Goal: Task Accomplishment & Management: Use online tool/utility

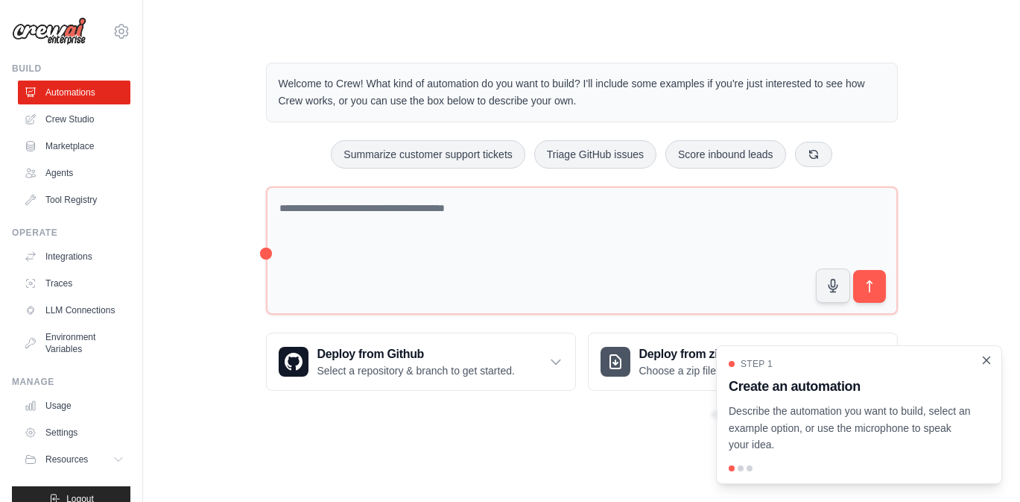
click at [987, 361] on icon "Close walkthrough" at bounding box center [986, 359] width 13 height 13
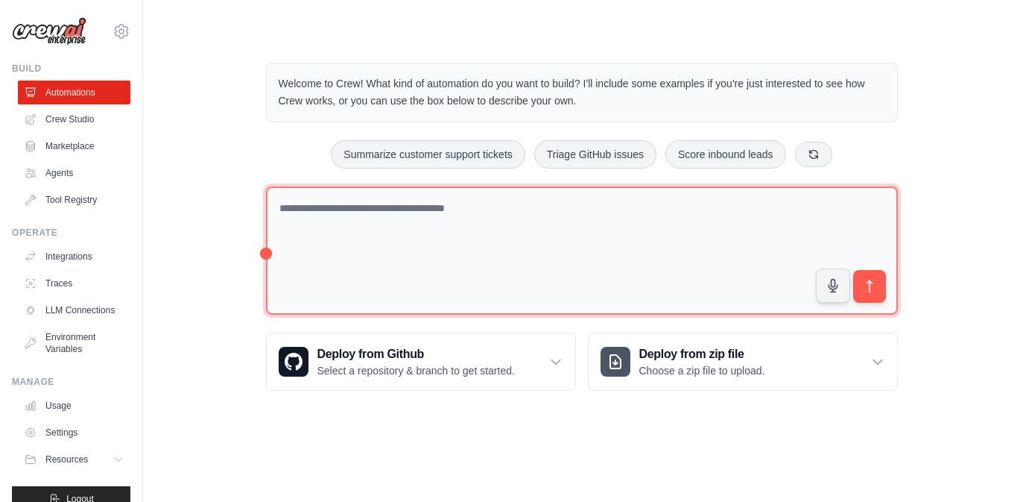
click at [485, 221] on textarea at bounding box center [582, 250] width 632 height 129
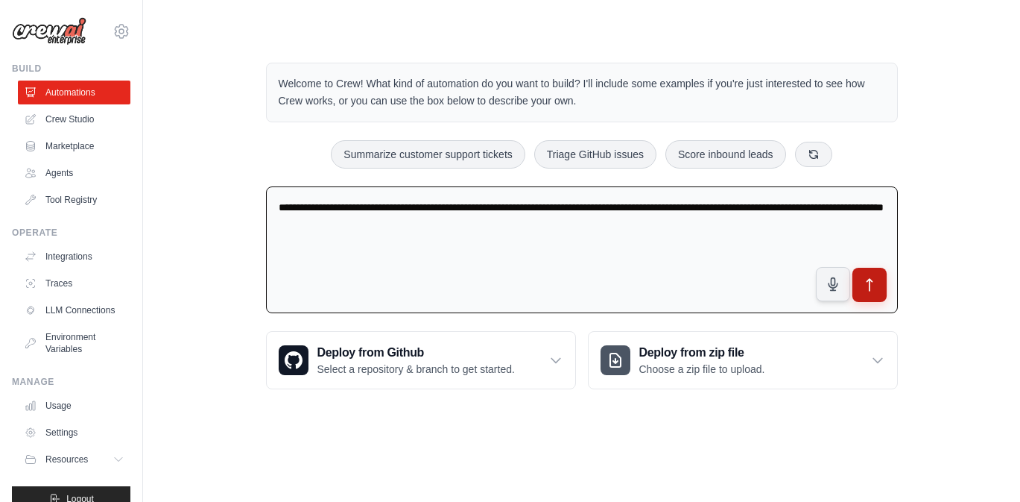
type textarea "**********"
click at [873, 290] on icon "submit" at bounding box center [870, 285] width 16 height 16
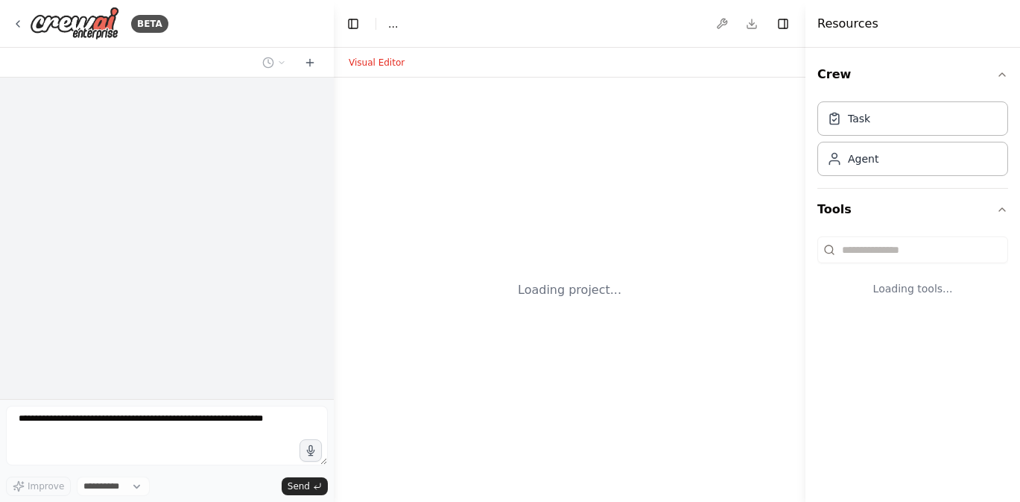
select select "****"
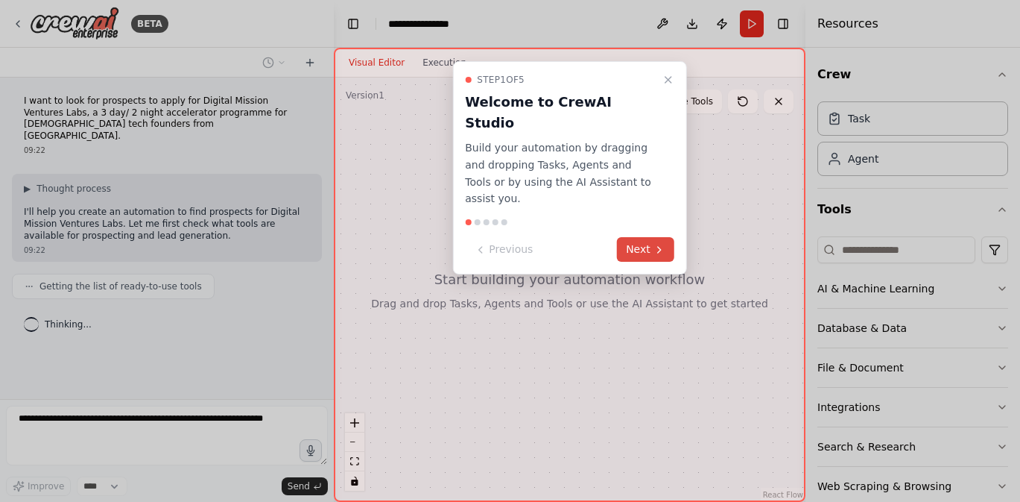
click at [655, 244] on icon at bounding box center [660, 250] width 12 height 12
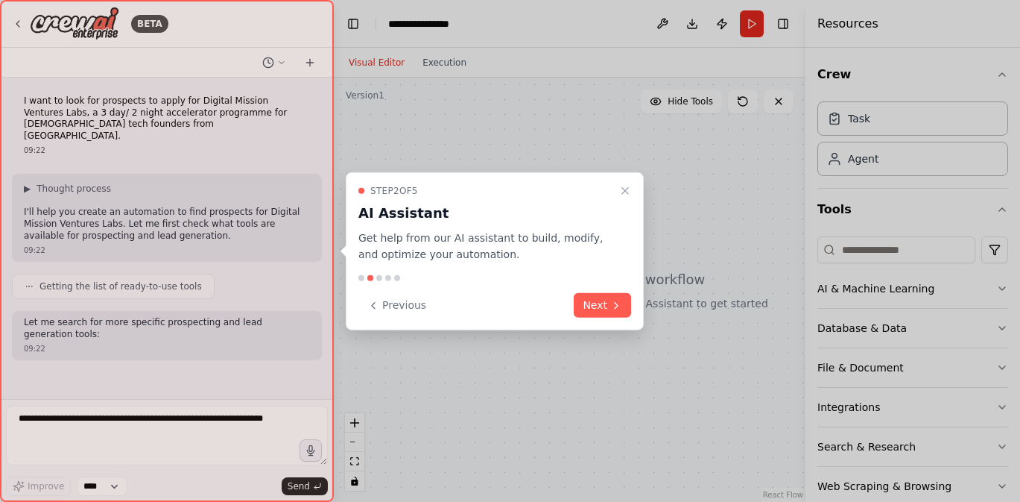
scroll to position [37, 0]
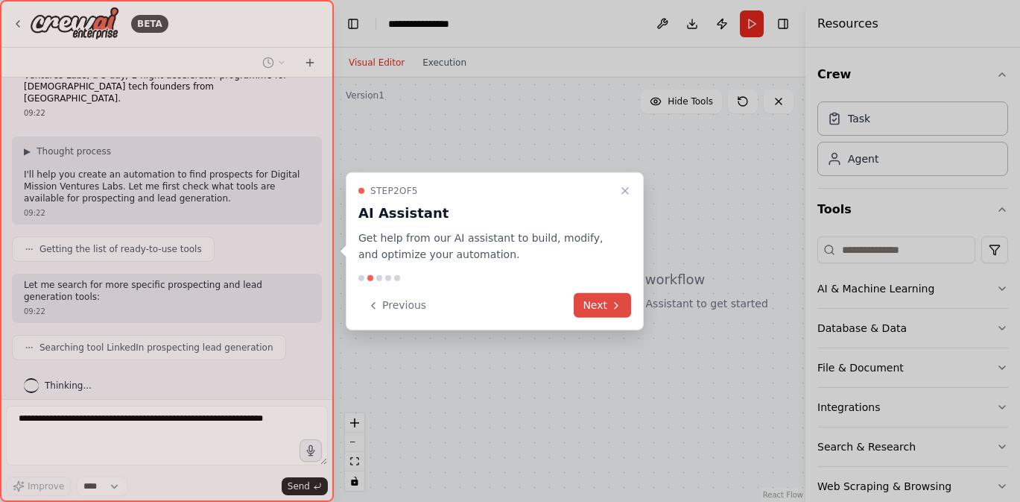
click at [605, 304] on button "Next" at bounding box center [602, 305] width 57 height 25
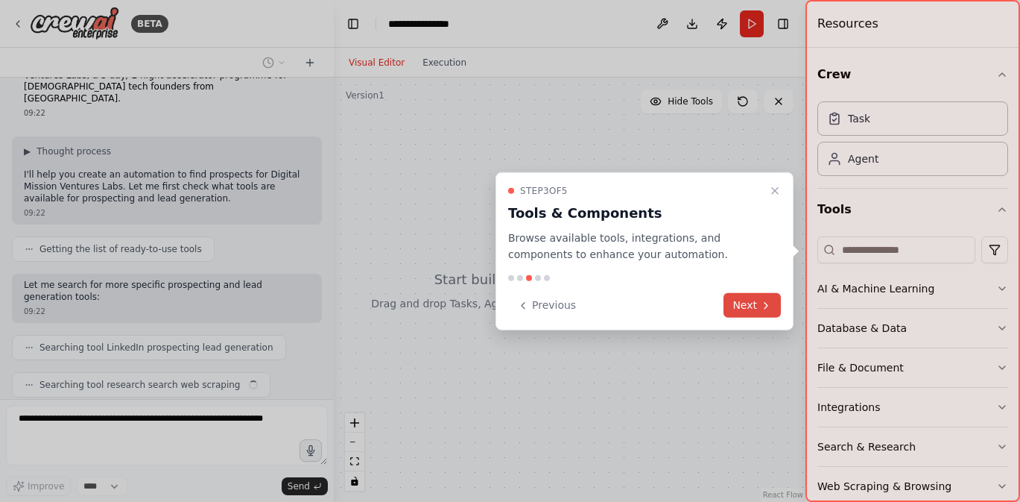
scroll to position [75, 0]
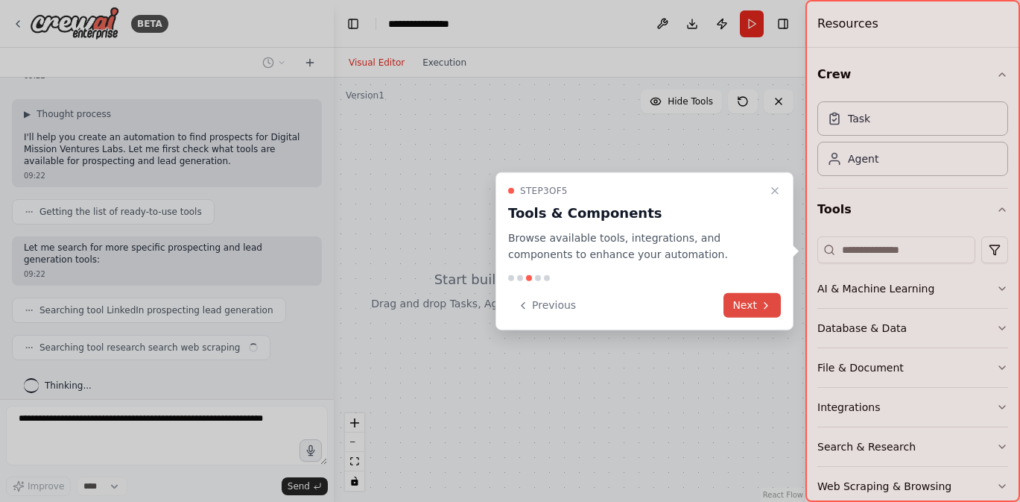
click at [735, 304] on button "Next" at bounding box center [752, 305] width 57 height 25
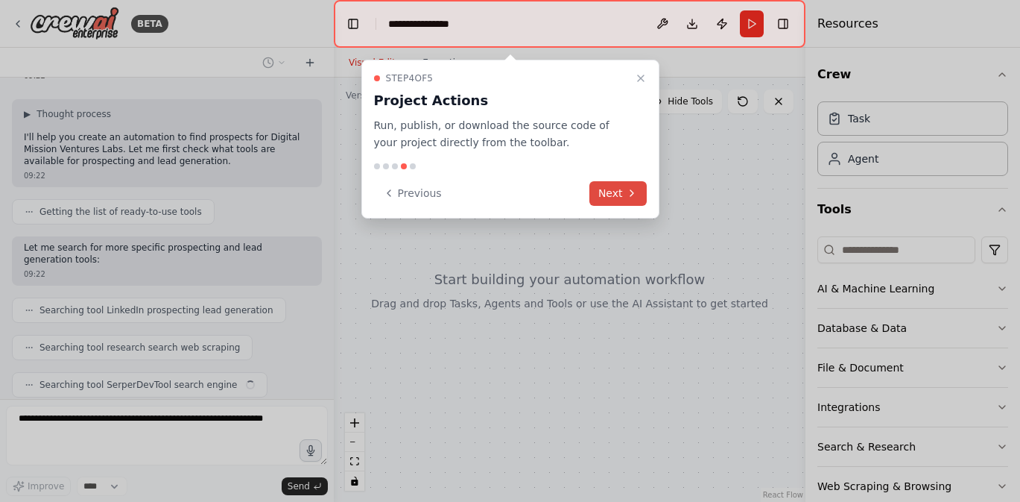
click at [619, 196] on button "Next" at bounding box center [618, 193] width 57 height 25
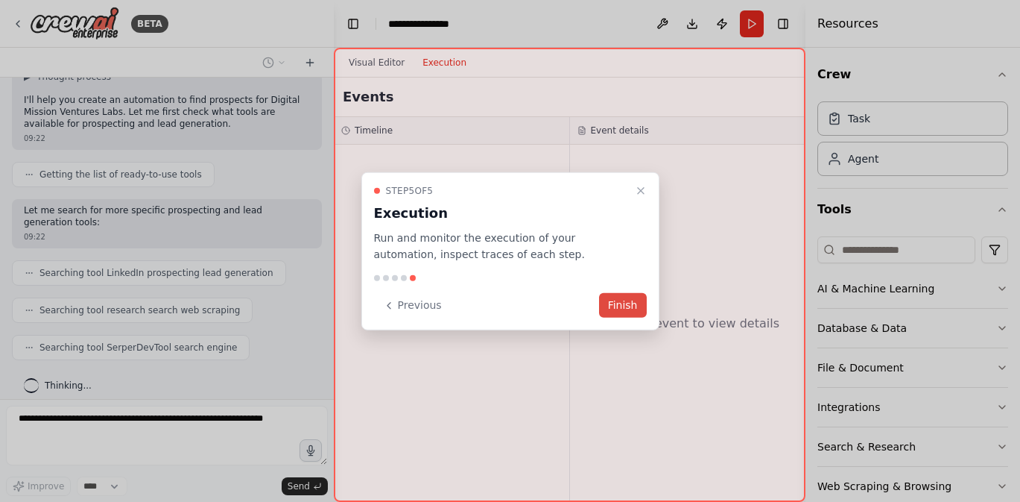
click at [623, 308] on button "Finish" at bounding box center [623, 305] width 48 height 25
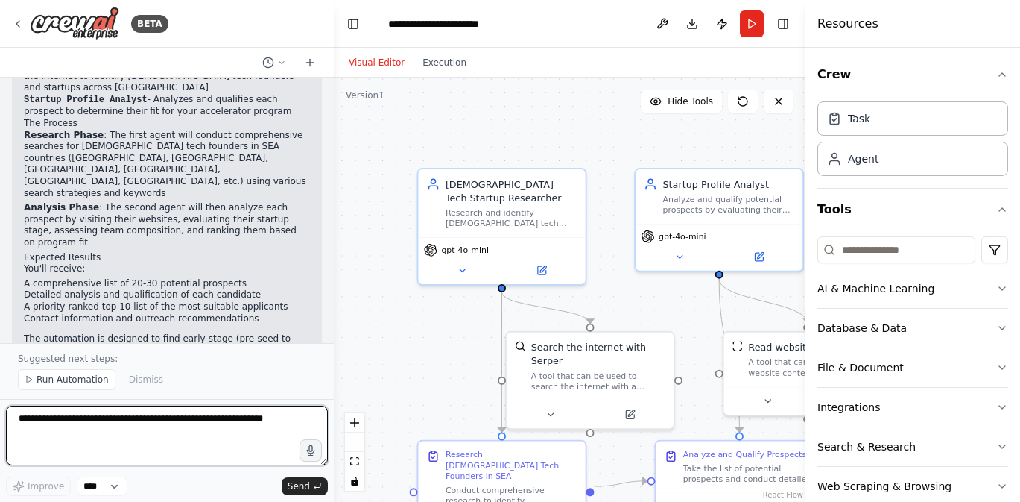
scroll to position [986, 0]
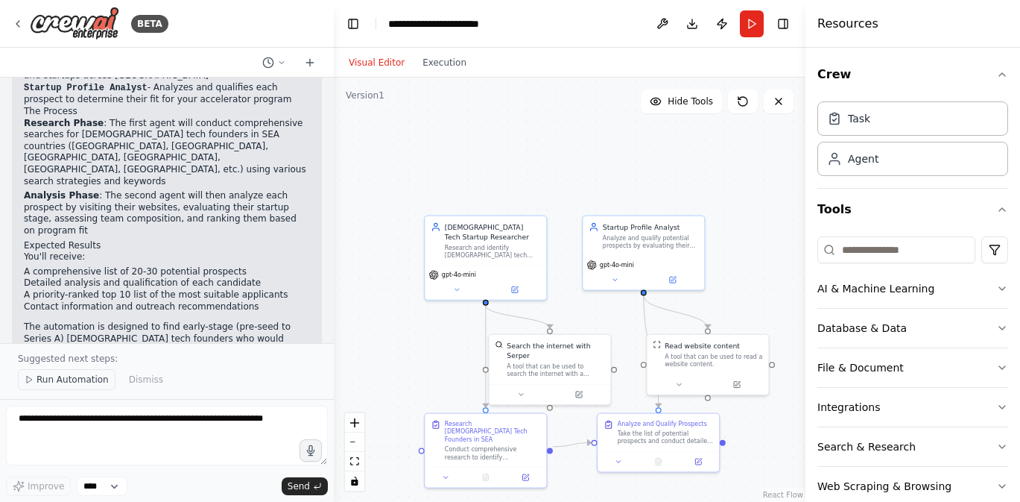
click at [93, 379] on span "Run Automation" at bounding box center [73, 379] width 72 height 12
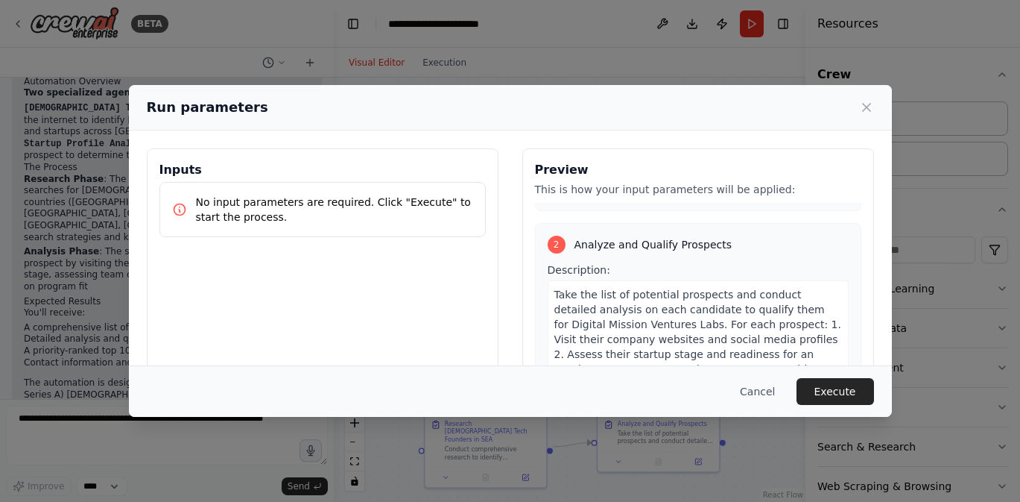
scroll to position [569, 0]
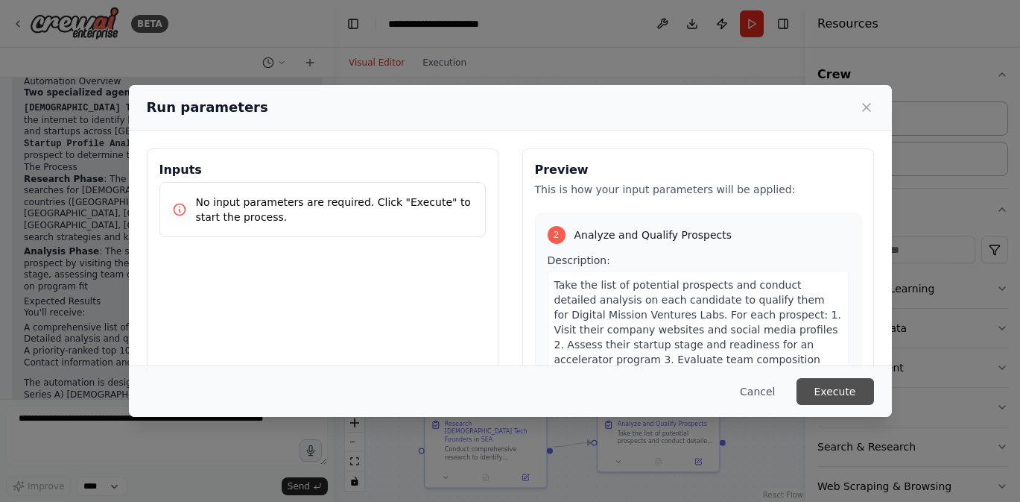
click at [827, 391] on button "Execute" at bounding box center [836, 391] width 78 height 27
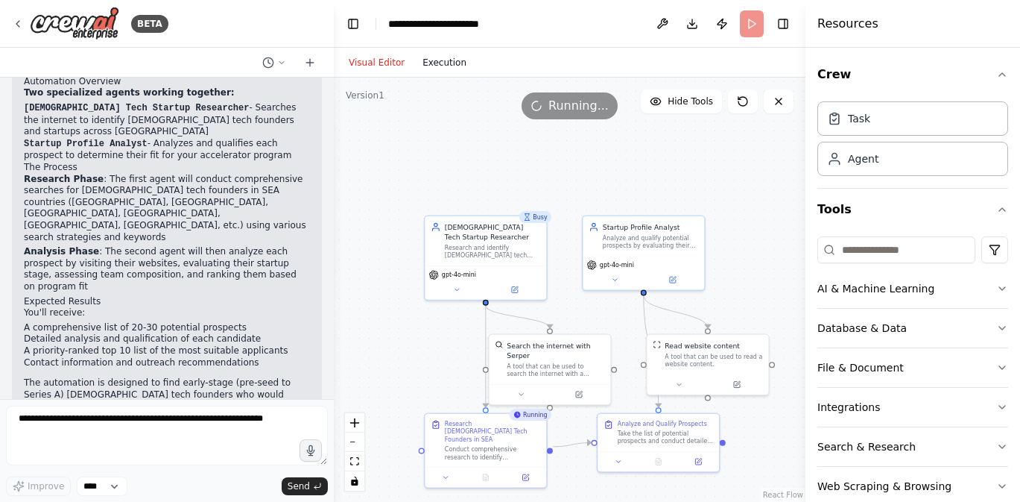
click at [443, 60] on button "Execution" at bounding box center [445, 63] width 62 height 18
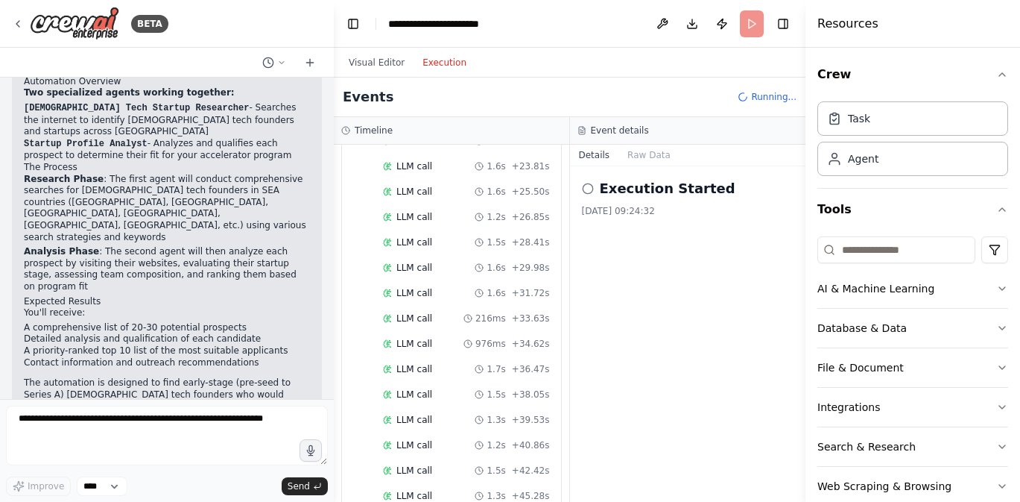
scroll to position [873, 0]
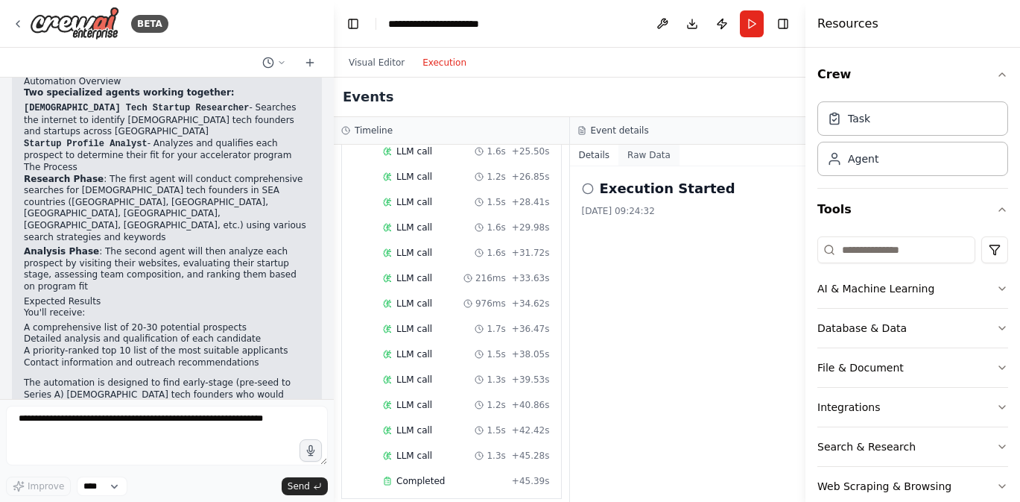
click at [650, 155] on button "Raw Data" at bounding box center [649, 155] width 61 height 21
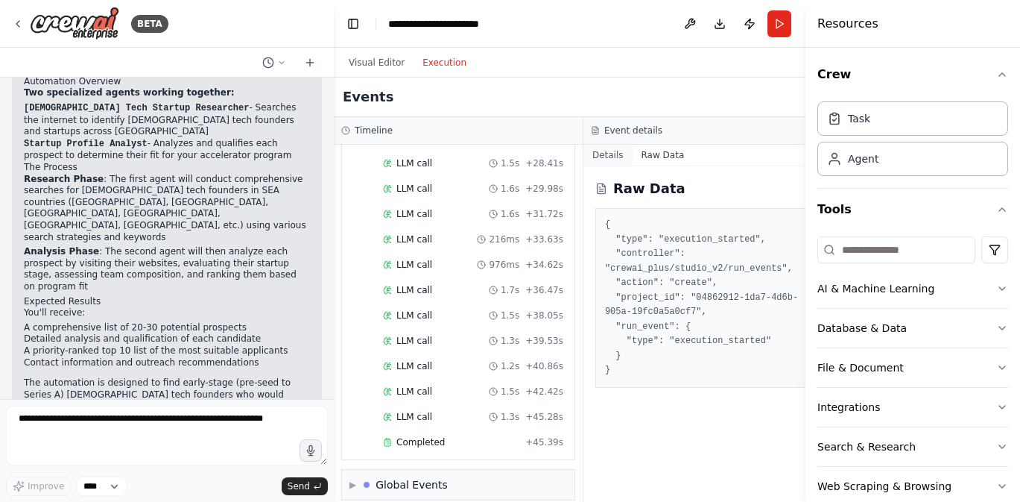
click at [588, 155] on button "Details" at bounding box center [608, 155] width 49 height 21
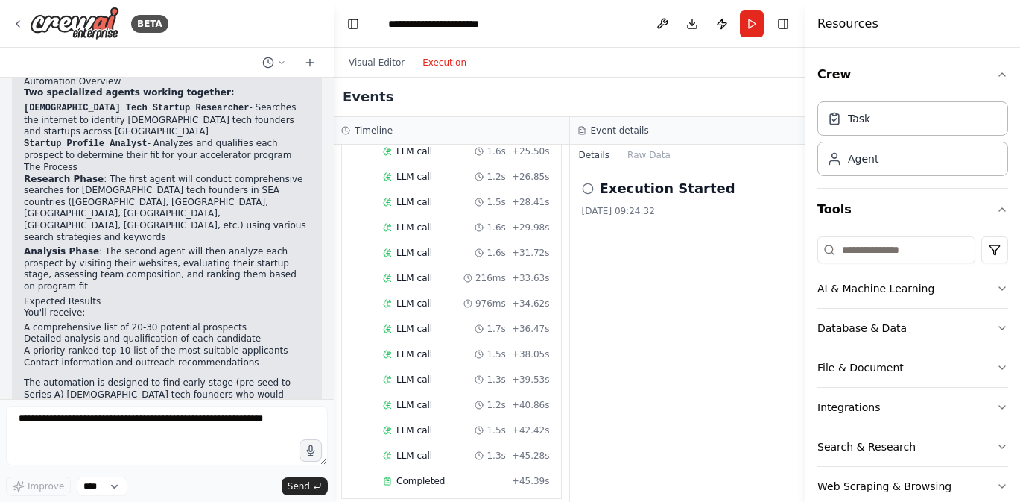
click at [585, 189] on icon at bounding box center [588, 189] width 12 height 12
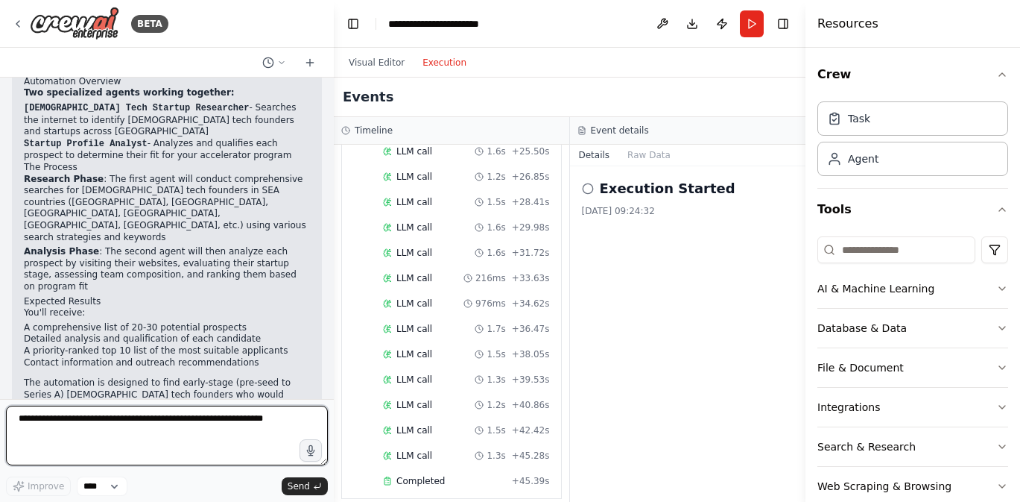
click at [145, 427] on textarea at bounding box center [167, 435] width 322 height 60
type textarea "**********"
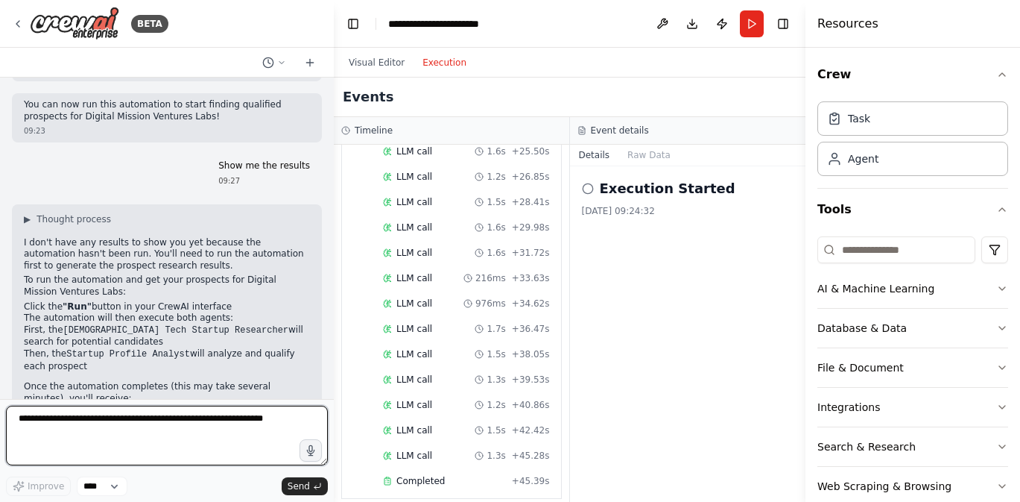
scroll to position [1293, 0]
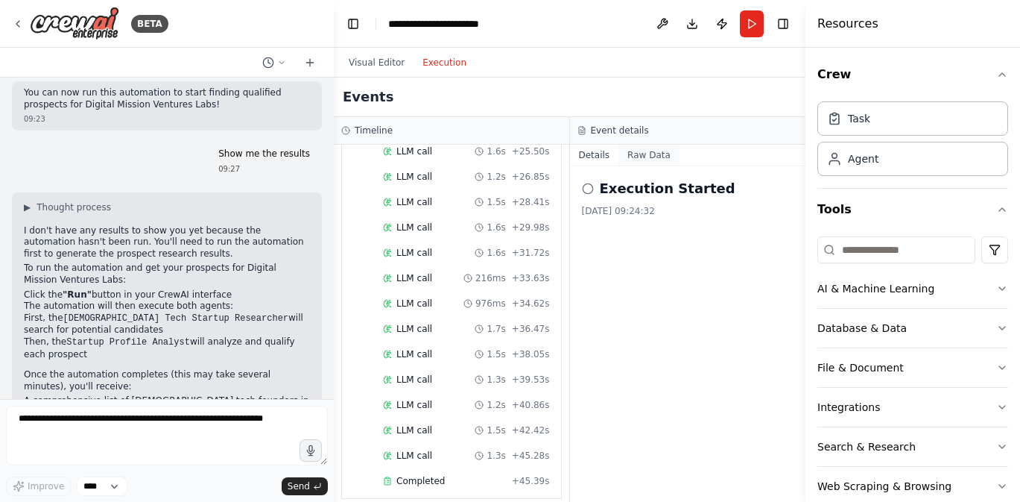
click at [655, 153] on button "Raw Data" at bounding box center [649, 155] width 61 height 21
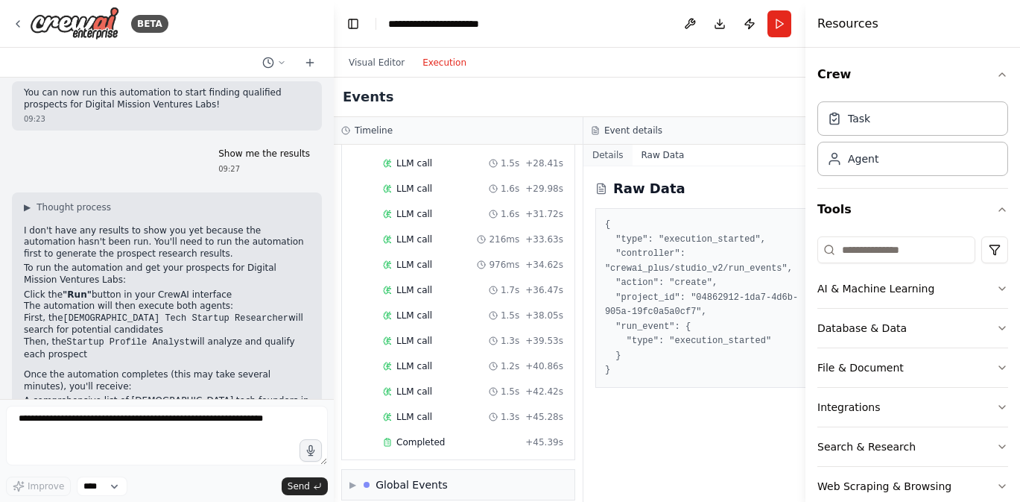
click at [593, 150] on button "Details" at bounding box center [608, 155] width 49 height 21
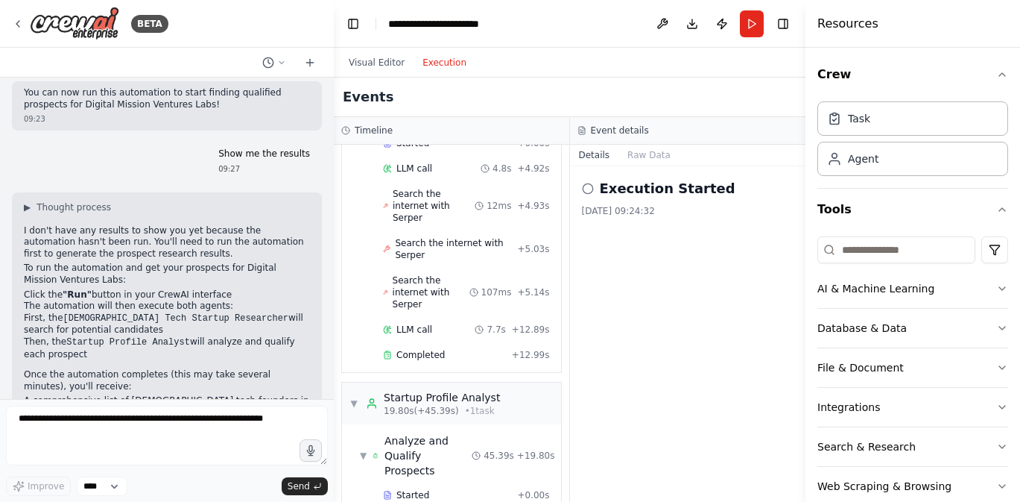
scroll to position [40, 0]
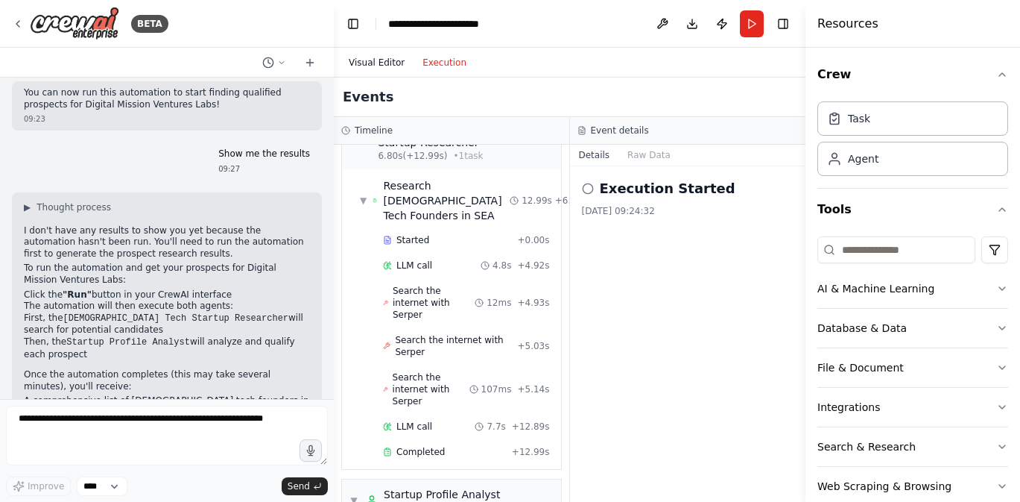
click at [371, 69] on button "Visual Editor" at bounding box center [377, 63] width 74 height 18
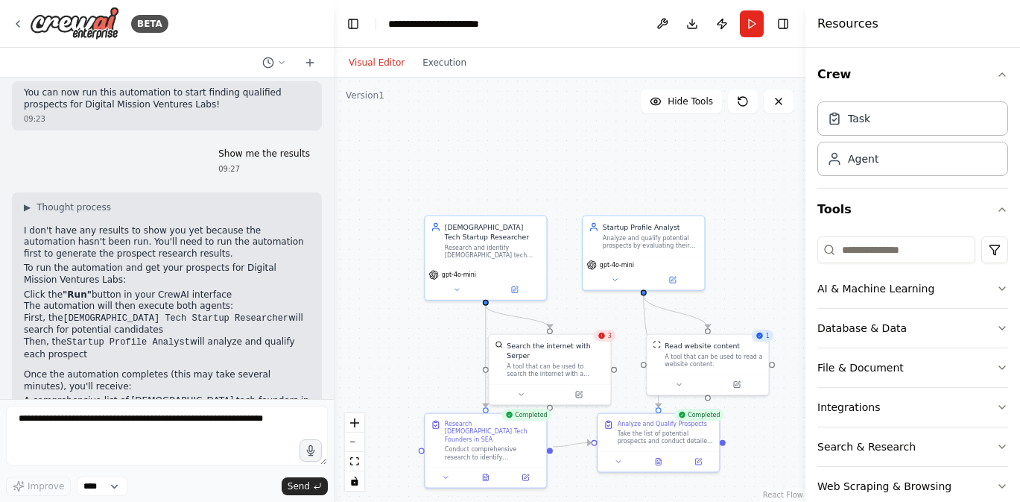
click at [607, 341] on div "3" at bounding box center [605, 335] width 22 height 12
click at [579, 368] on div "A tool that can be used to search the internet with a search_query. Supports di…" at bounding box center [556, 368] width 98 height 16
click at [581, 394] on icon at bounding box center [579, 392] width 6 height 6
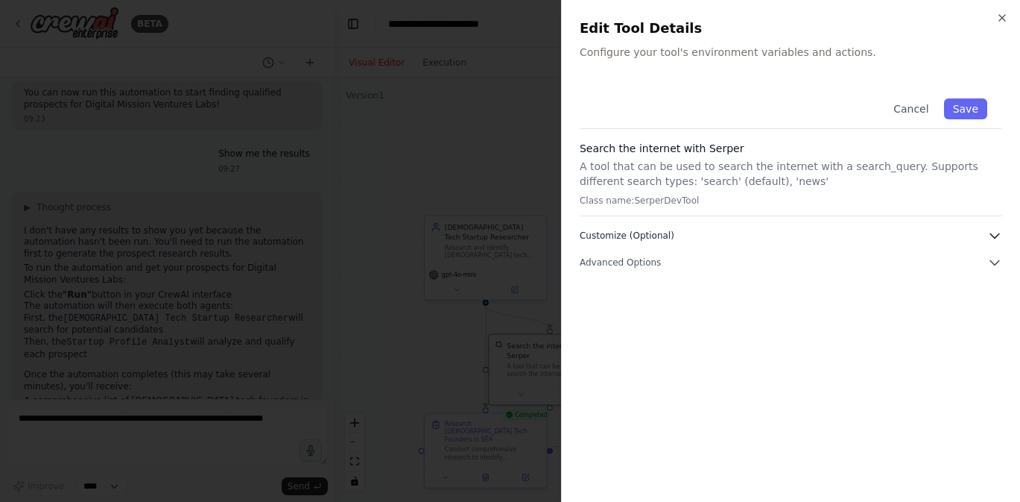
click at [632, 234] on span "Customize (Optional)" at bounding box center [627, 236] width 95 height 12
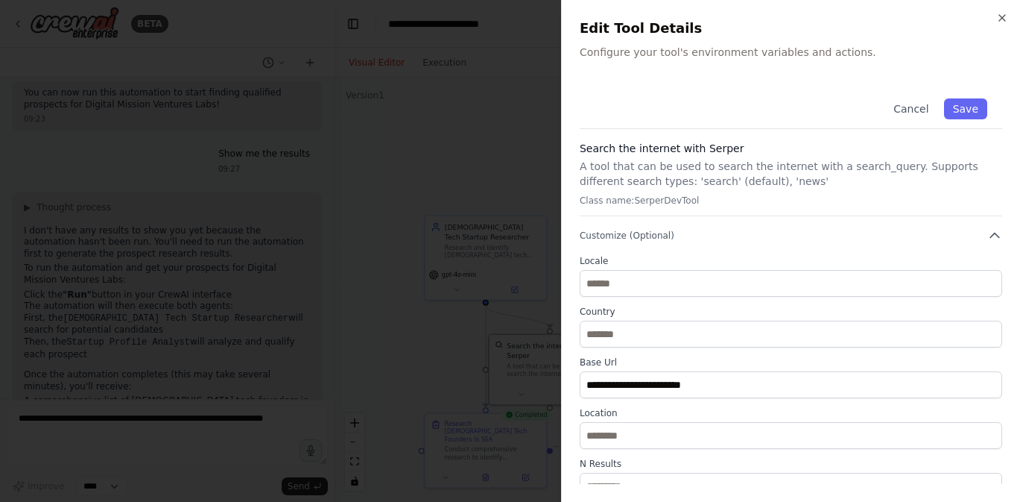
scroll to position [132, 0]
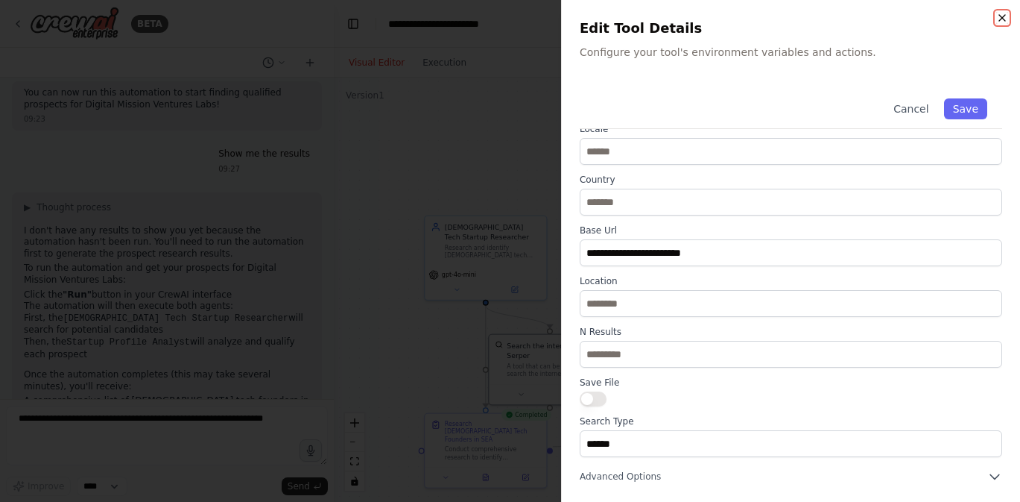
click at [1008, 18] on icon "button" at bounding box center [1002, 18] width 12 height 12
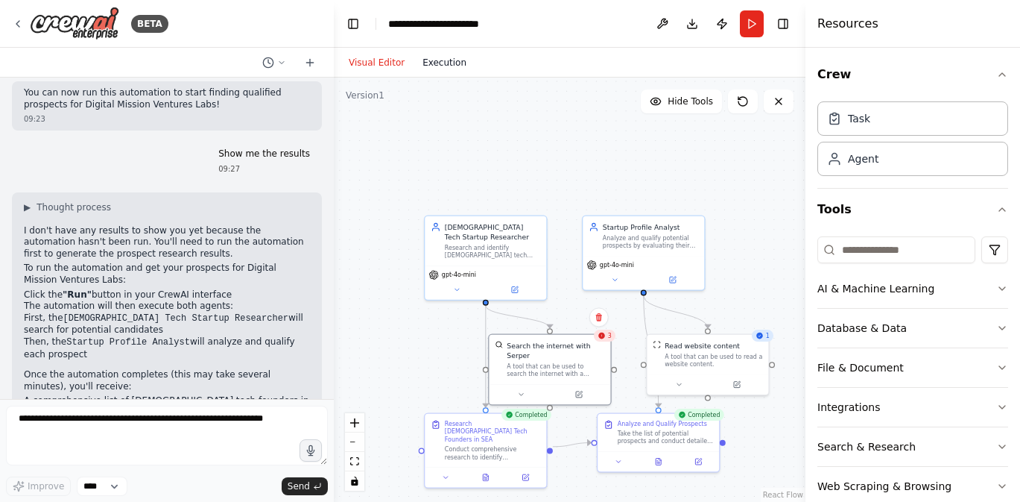
click at [432, 69] on button "Execution" at bounding box center [445, 63] width 62 height 18
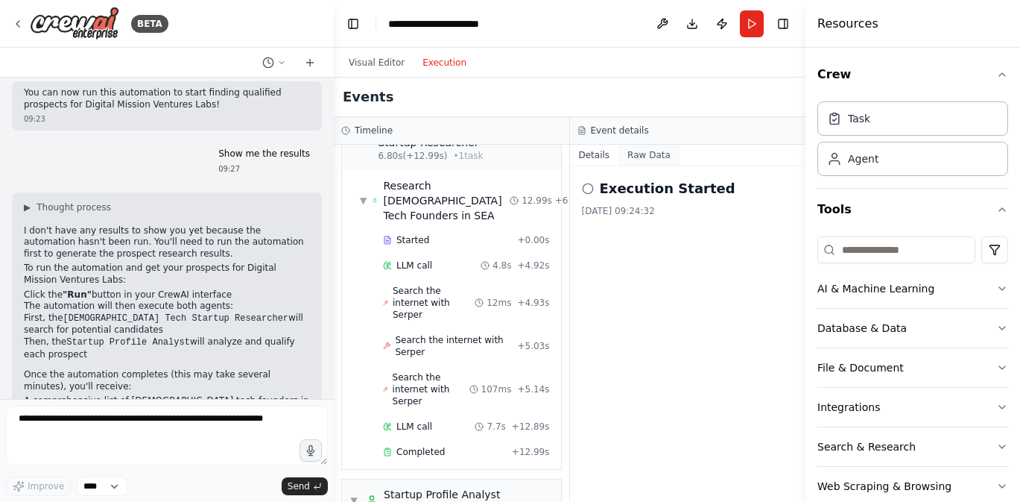
click at [642, 151] on button "Raw Data" at bounding box center [649, 155] width 61 height 21
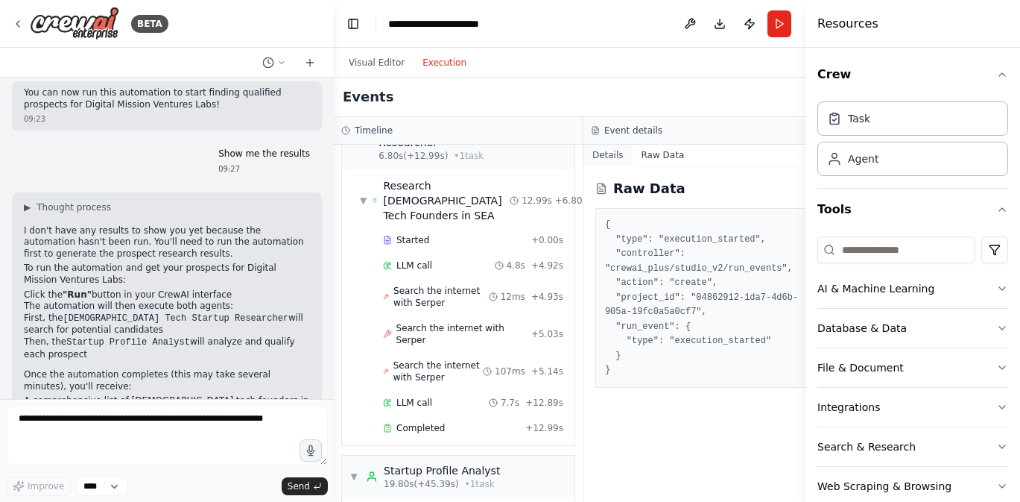
click at [601, 156] on button "Details" at bounding box center [608, 155] width 49 height 21
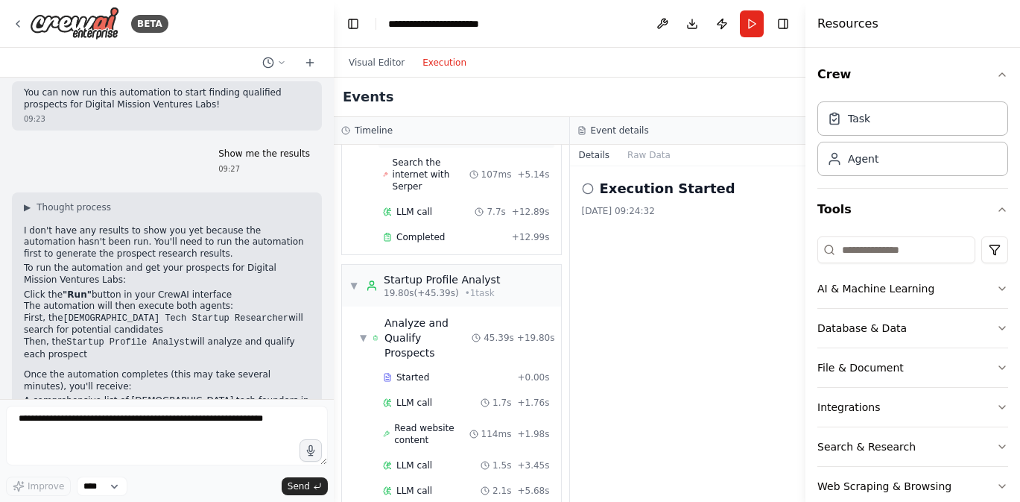
scroll to position [244, 0]
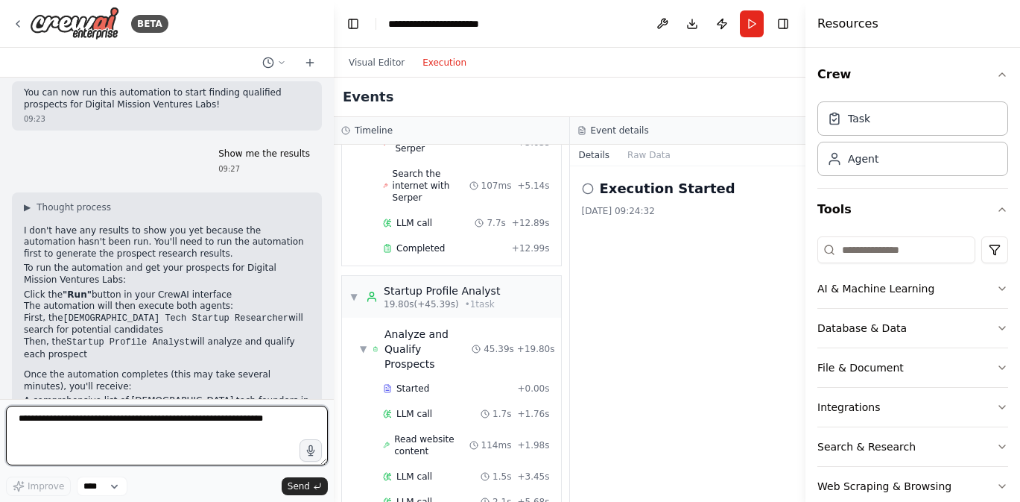
click at [54, 421] on textarea at bounding box center [167, 435] width 322 height 60
type textarea "**********"
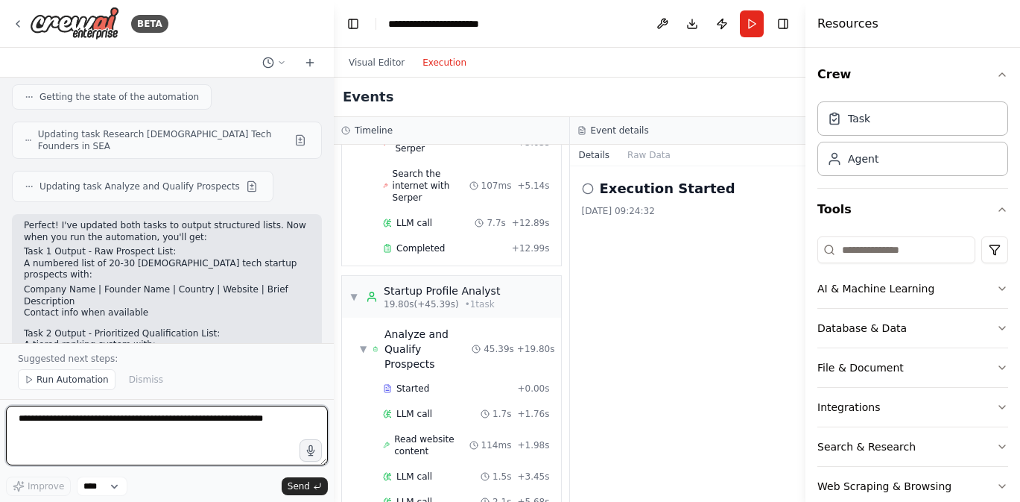
scroll to position [1948, 0]
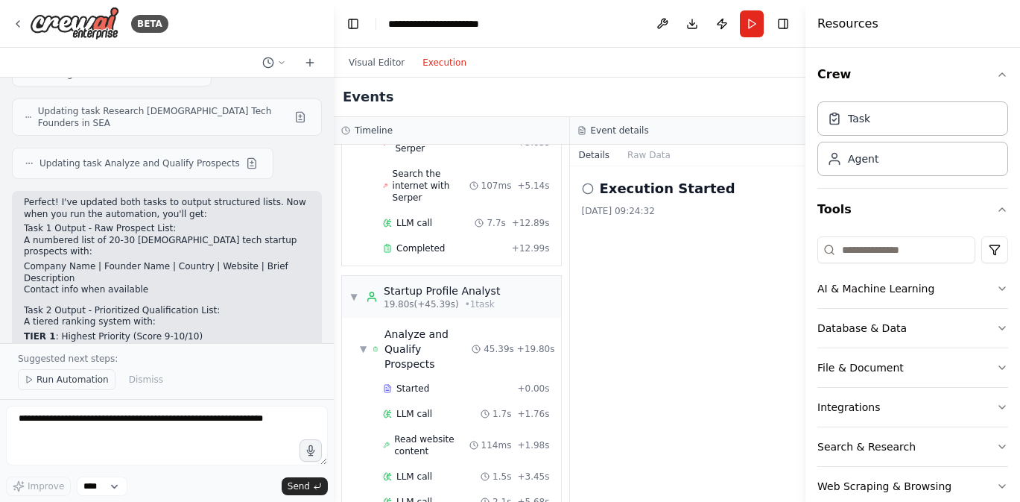
click at [95, 383] on span "Run Automation" at bounding box center [73, 379] width 72 height 12
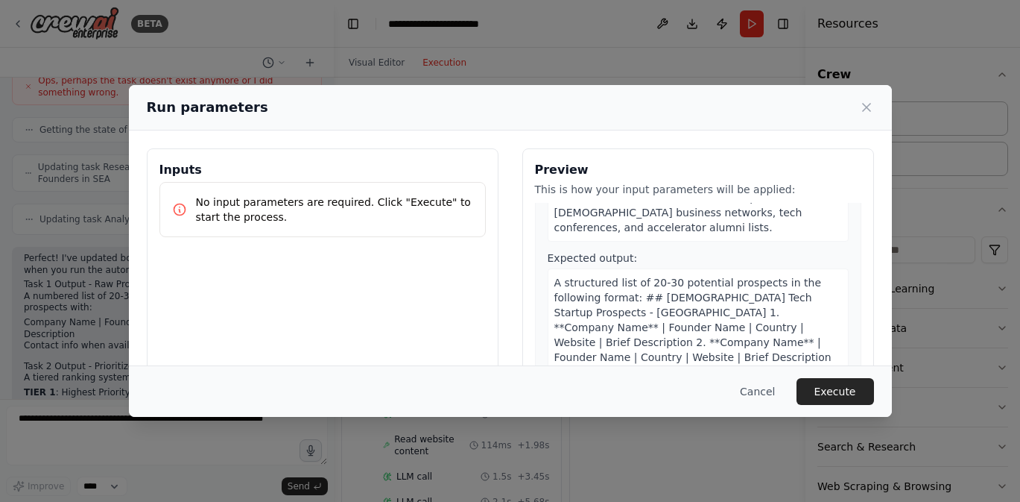
scroll to position [477, 0]
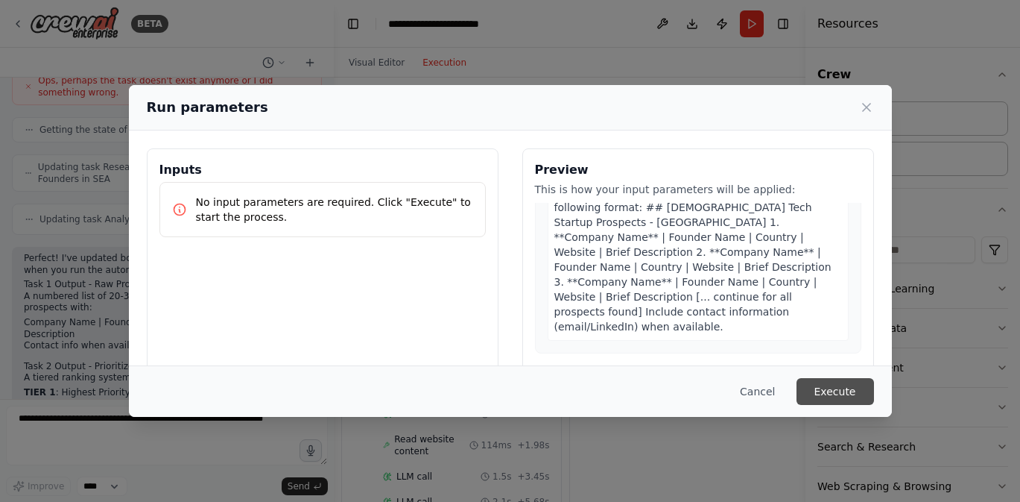
click at [844, 397] on button "Execute" at bounding box center [836, 391] width 78 height 27
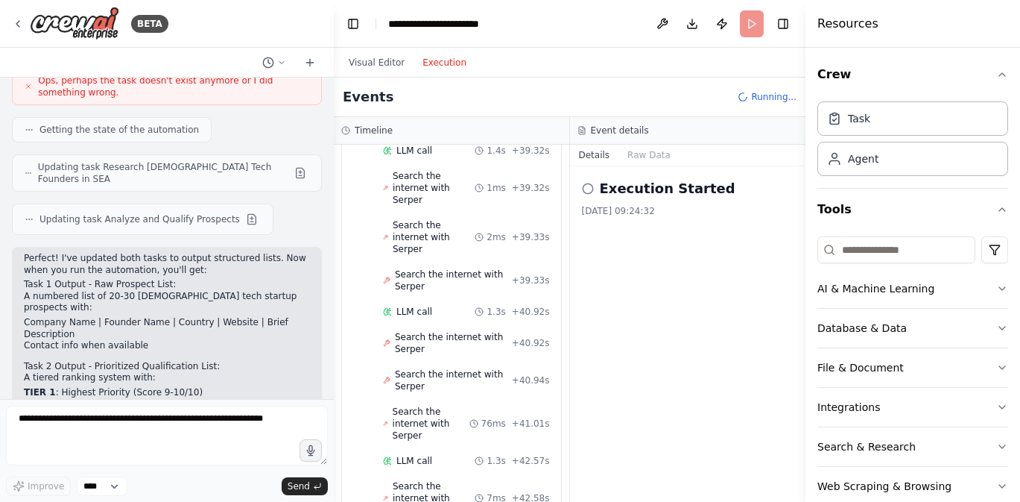
scroll to position [3735, 0]
